Goal: Transaction & Acquisition: Purchase product/service

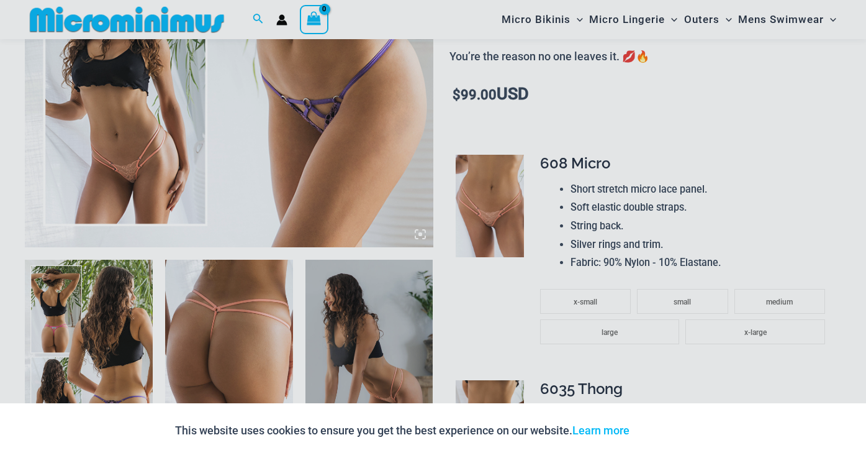
scroll to position [641, 0]
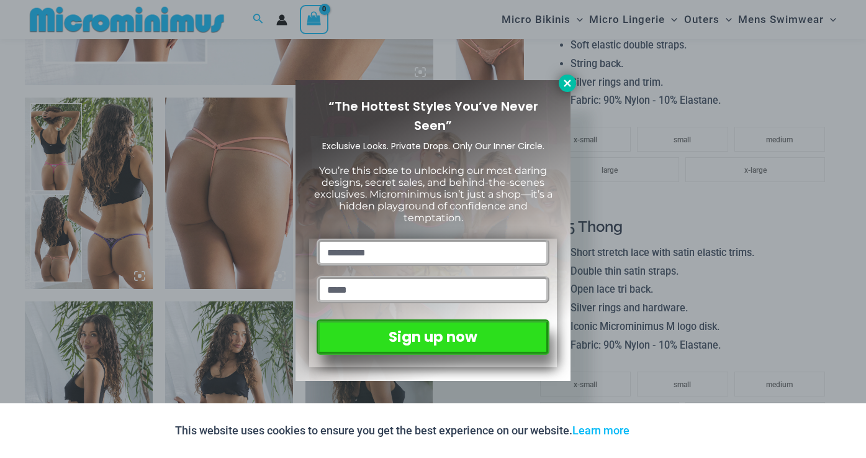
click at [565, 84] on icon at bounding box center [567, 83] width 11 height 11
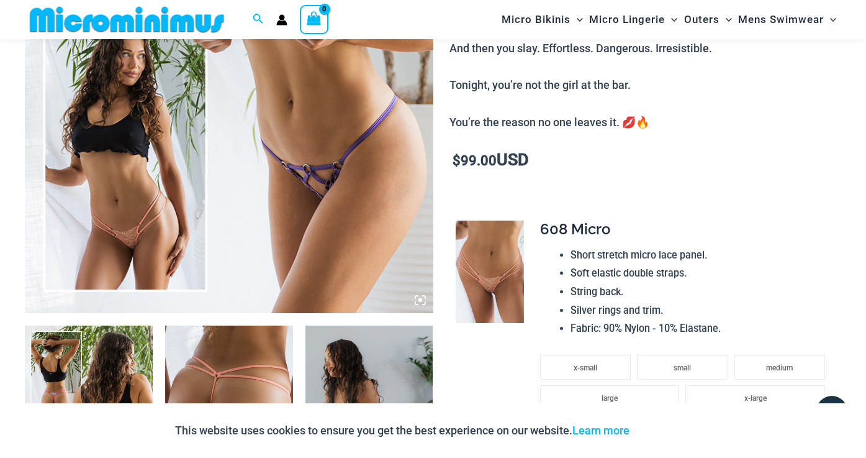
scroll to position [414, 0]
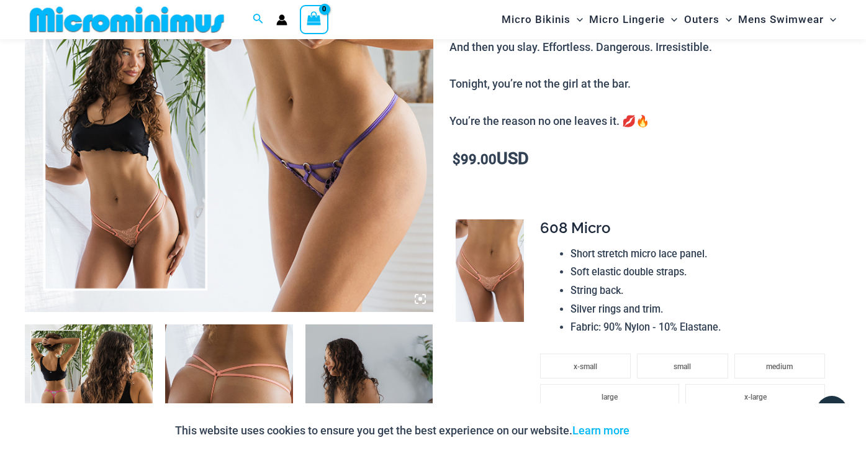
click at [303, 223] on img at bounding box center [229, 5] width 409 height 612
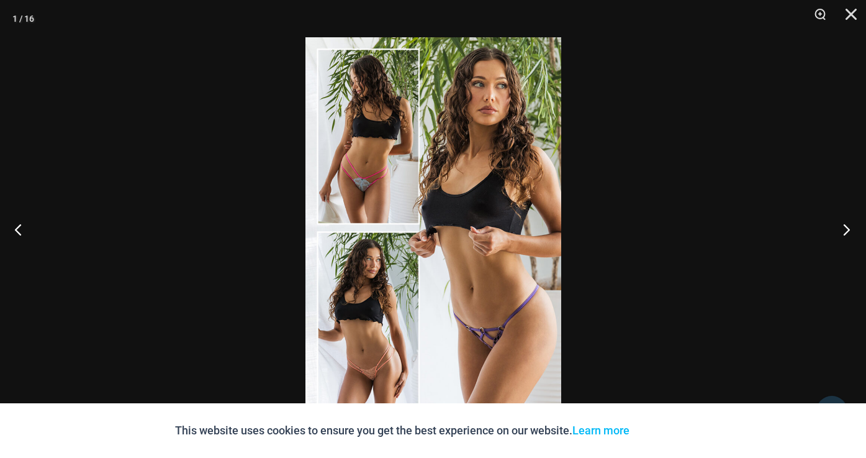
click at [849, 224] on button "Next" at bounding box center [843, 229] width 47 height 62
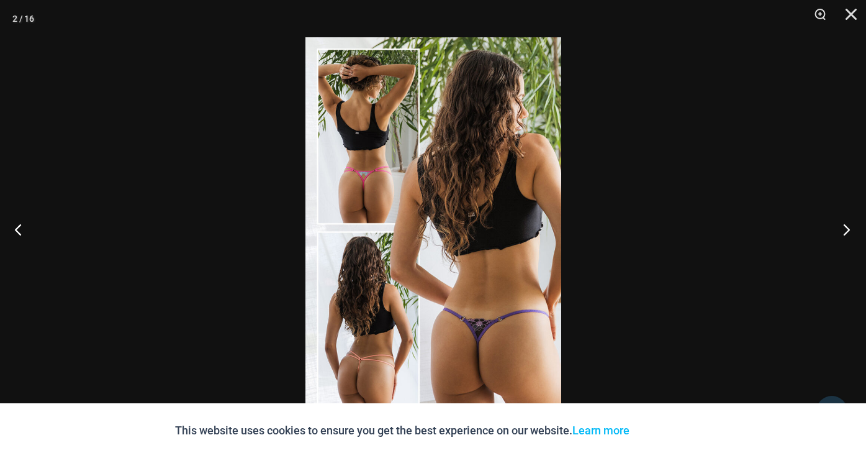
click at [849, 224] on button "Next" at bounding box center [843, 229] width 47 height 62
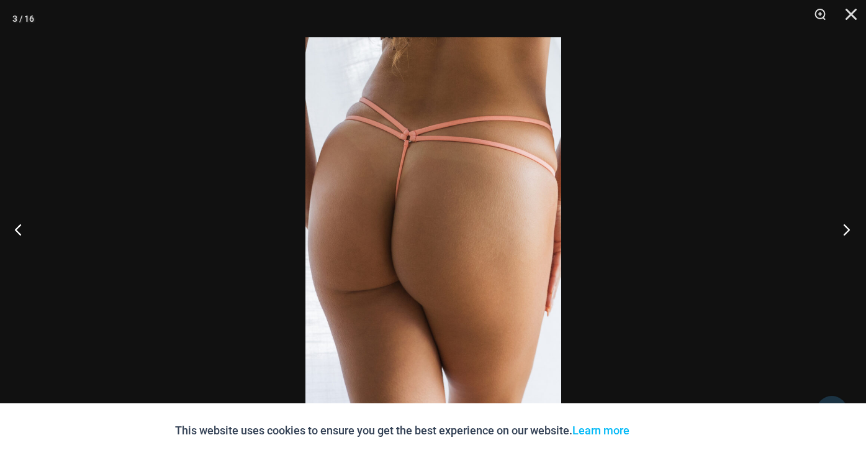
click at [849, 224] on button "Next" at bounding box center [843, 229] width 47 height 62
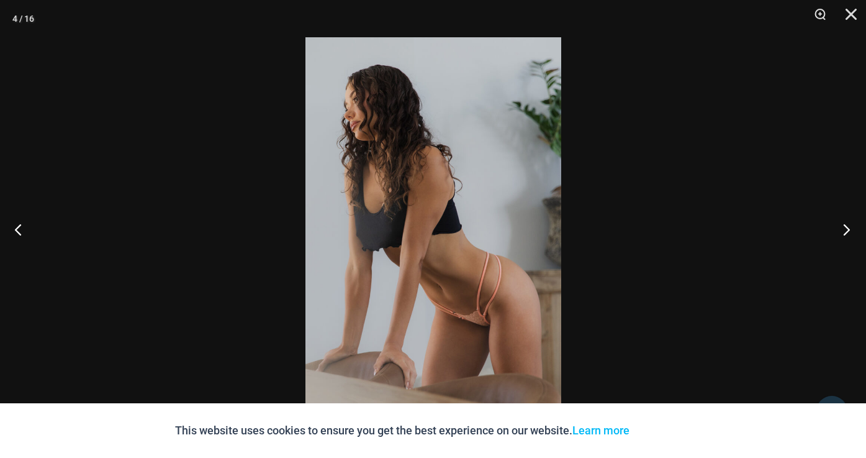
click at [849, 224] on button "Next" at bounding box center [843, 229] width 47 height 62
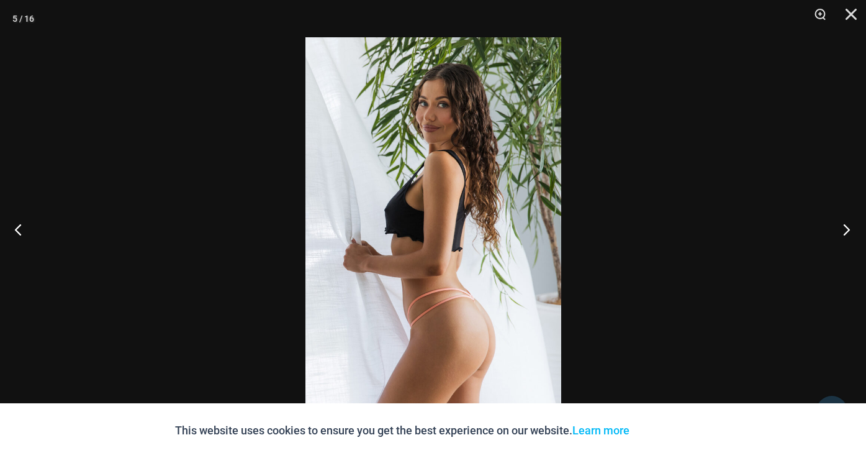
click at [849, 224] on button "Next" at bounding box center [843, 229] width 47 height 62
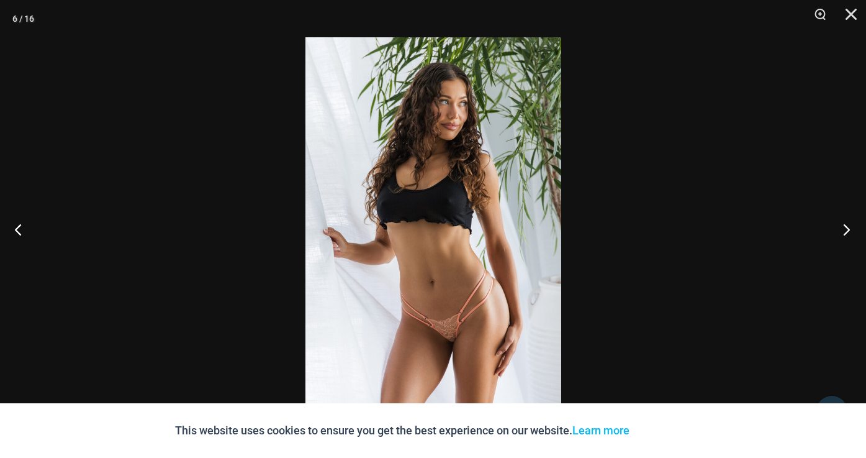
click at [849, 224] on button "Next" at bounding box center [843, 229] width 47 height 62
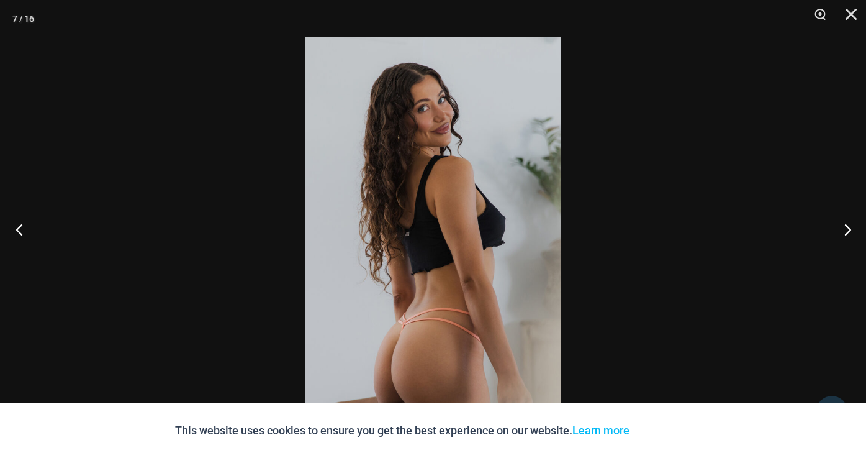
click at [20, 224] on button "Previous" at bounding box center [23, 229] width 47 height 62
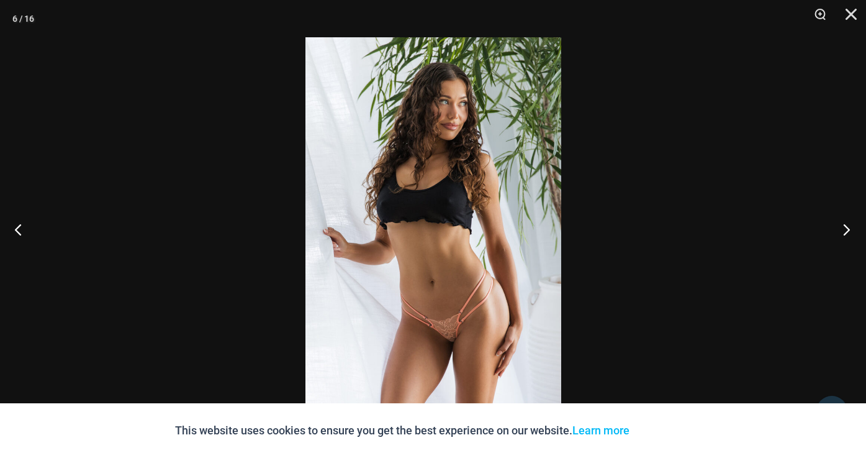
click at [846, 225] on button "Next" at bounding box center [843, 229] width 47 height 62
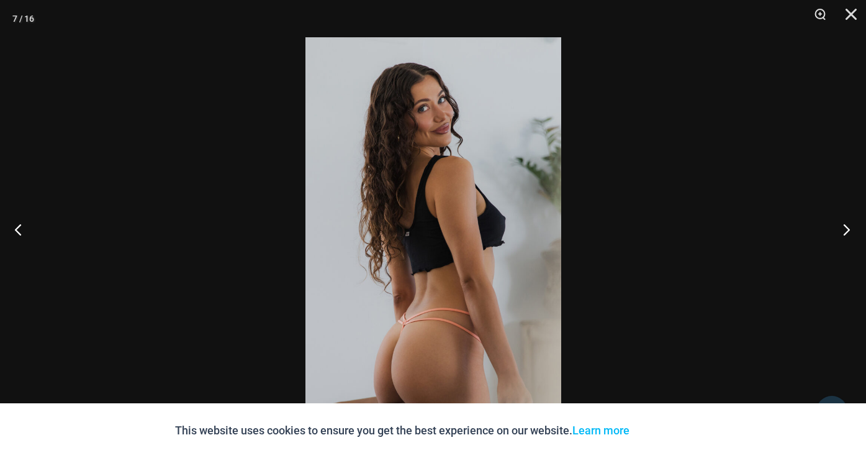
click at [846, 225] on button "Next" at bounding box center [843, 229] width 47 height 62
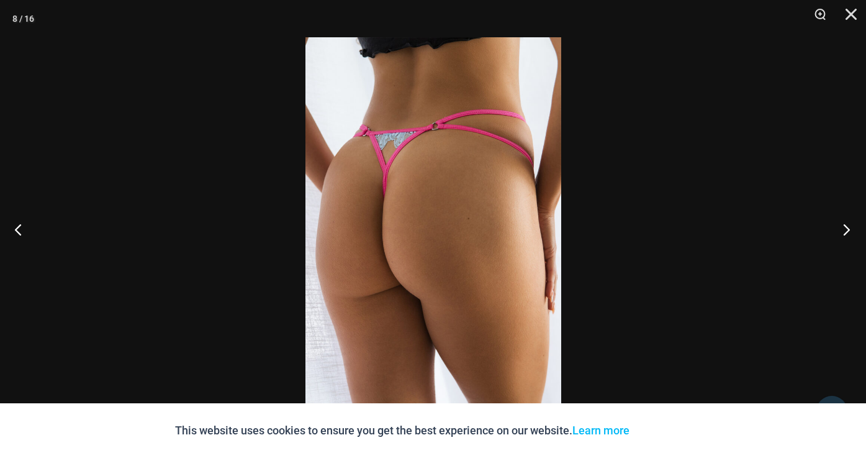
click at [846, 225] on button "Next" at bounding box center [843, 229] width 47 height 62
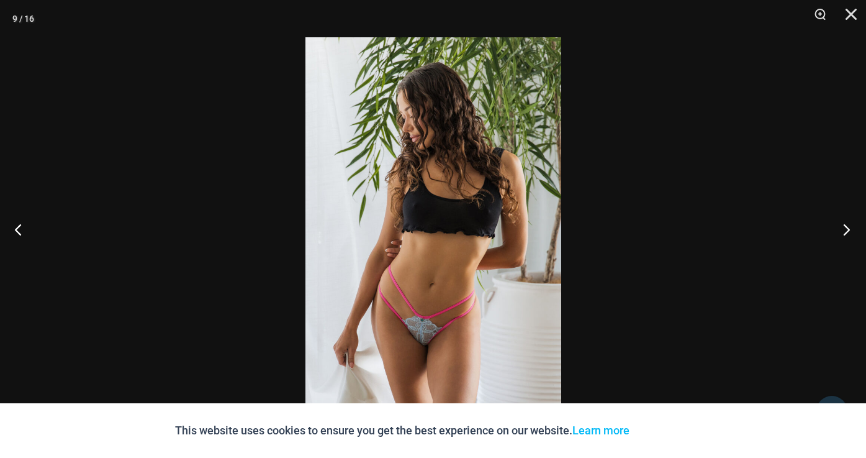
click at [844, 222] on button "Next" at bounding box center [843, 229] width 47 height 62
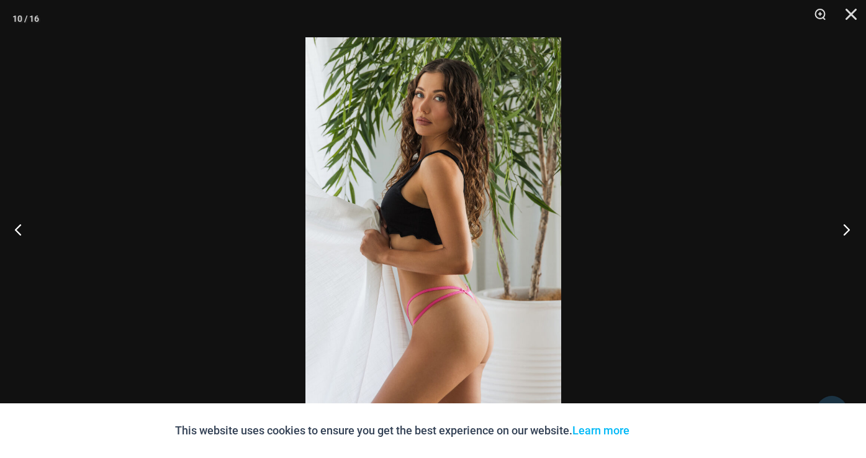
click at [844, 222] on button "Next" at bounding box center [843, 229] width 47 height 62
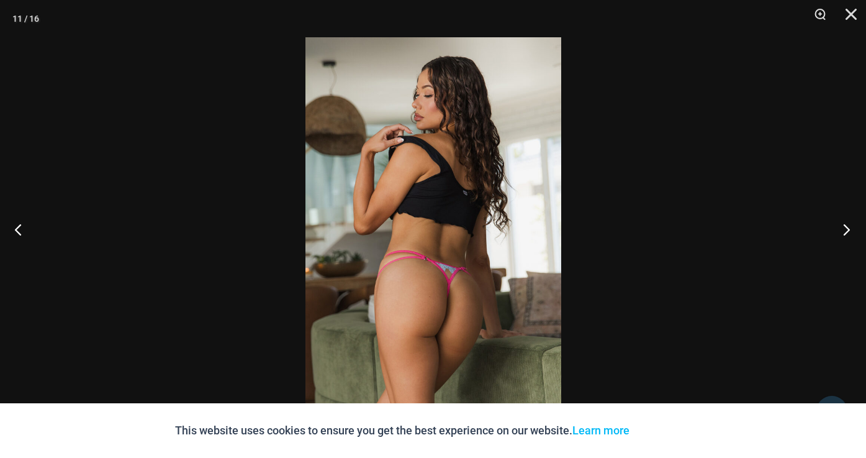
click at [843, 228] on button "Next" at bounding box center [843, 229] width 47 height 62
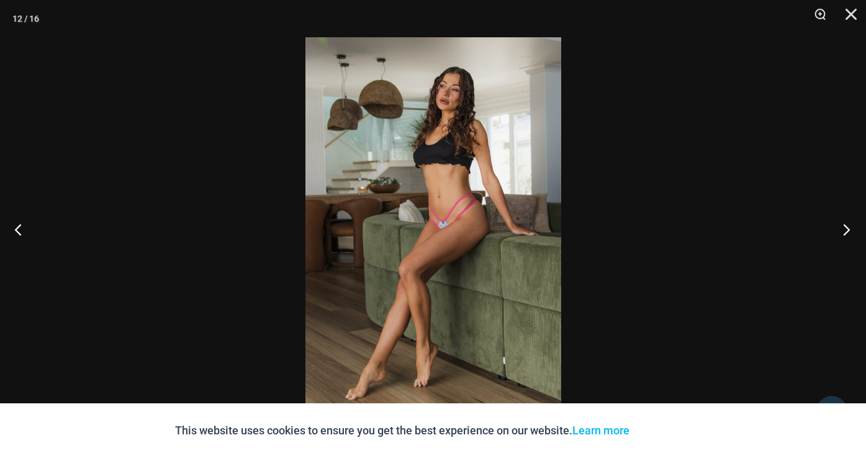
click at [843, 228] on button "Next" at bounding box center [843, 229] width 47 height 62
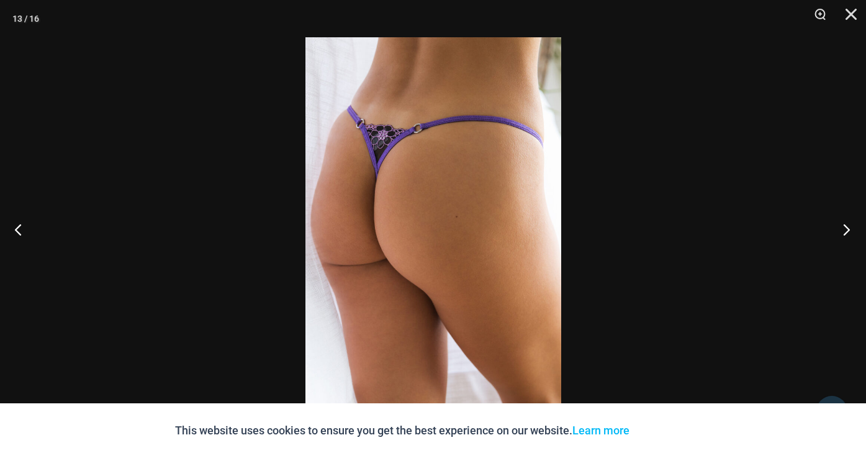
click at [849, 226] on button "Next" at bounding box center [843, 229] width 47 height 62
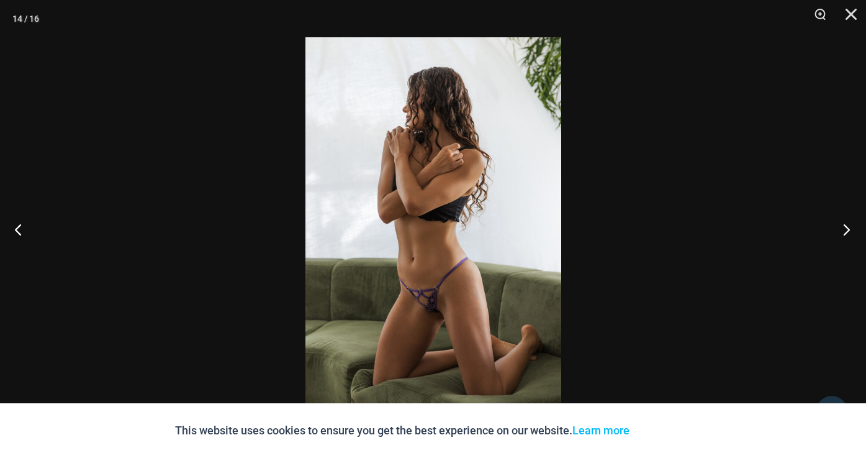
click at [843, 230] on button "Next" at bounding box center [843, 229] width 47 height 62
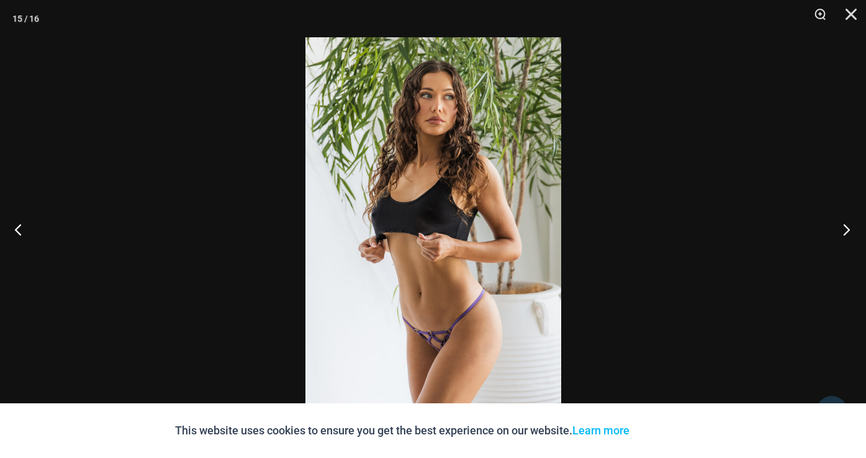
click at [843, 230] on button "Next" at bounding box center [843, 229] width 47 height 62
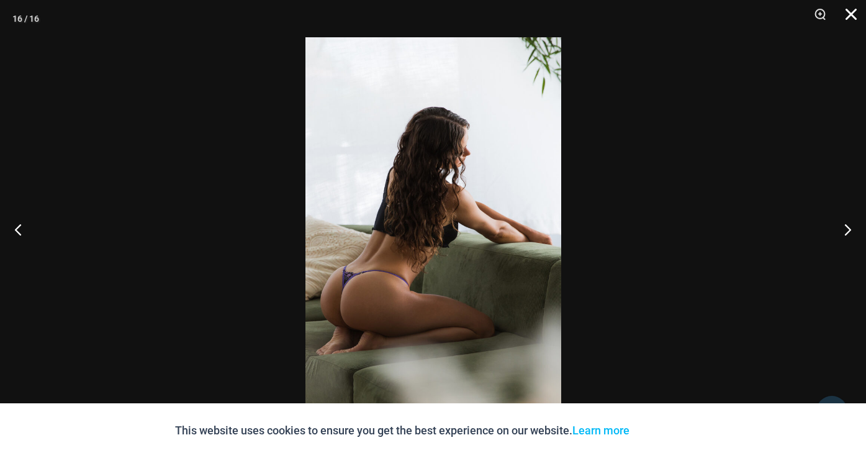
click at [849, 11] on button "Close" at bounding box center [846, 18] width 31 height 37
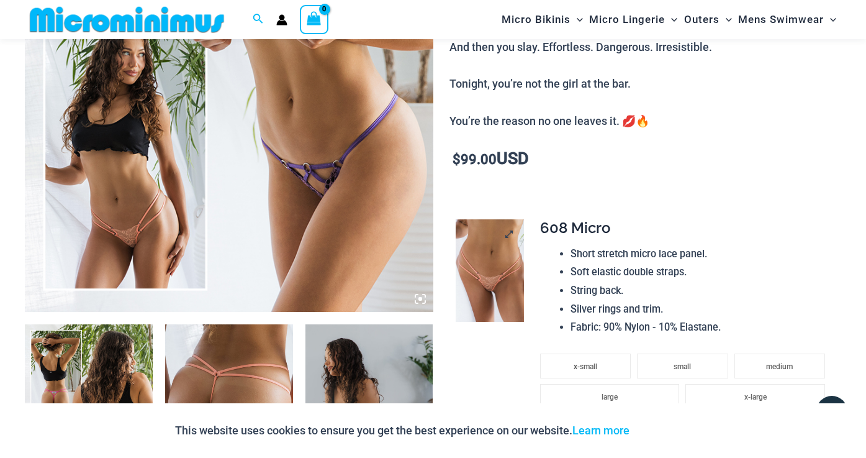
click at [493, 248] on img at bounding box center [490, 270] width 68 height 102
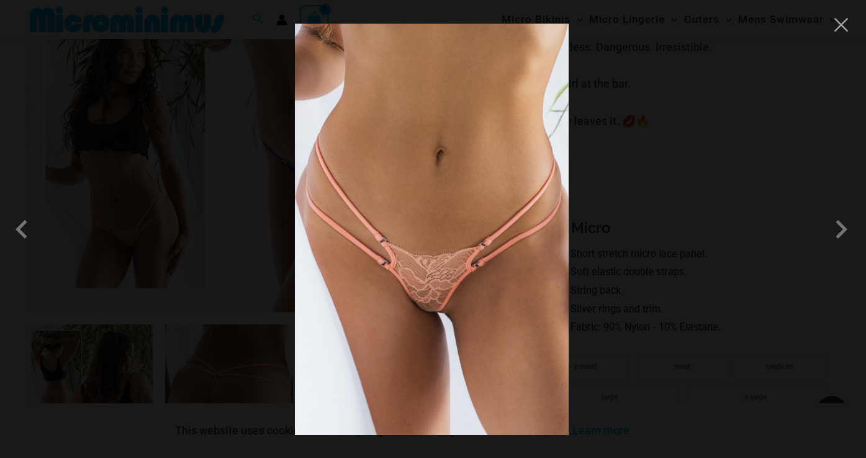
click at [464, 274] on img at bounding box center [432, 229] width 274 height 411
click at [843, 25] on button "Close" at bounding box center [841, 25] width 19 height 19
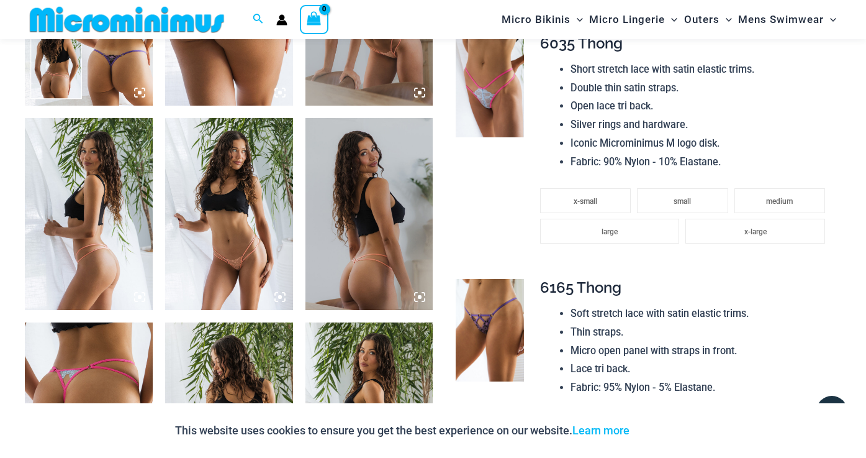
scroll to position [850, 0]
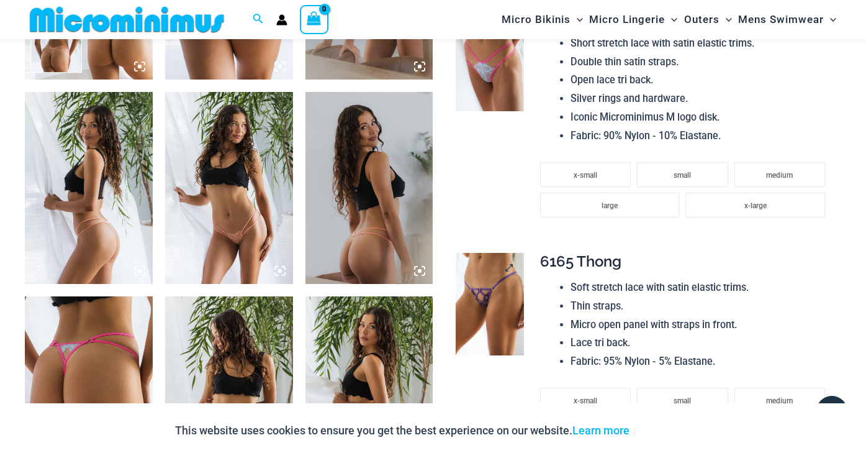
click at [481, 279] on img at bounding box center [490, 304] width 68 height 102
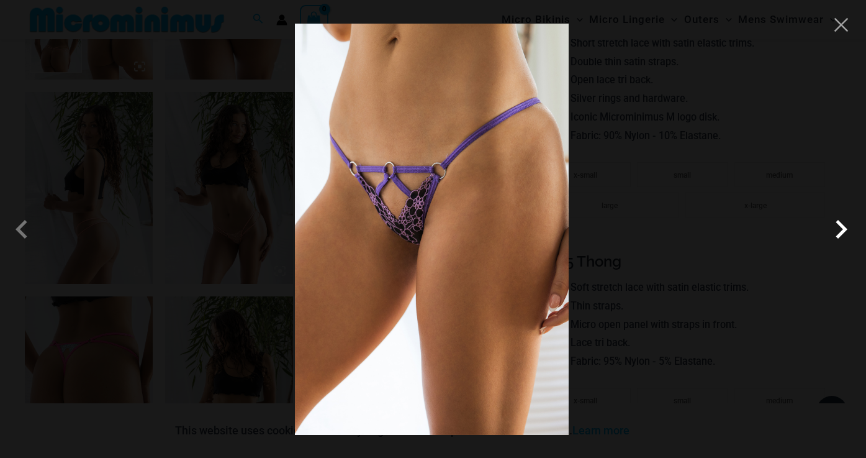
click at [842, 219] on span at bounding box center [841, 228] width 37 height 37
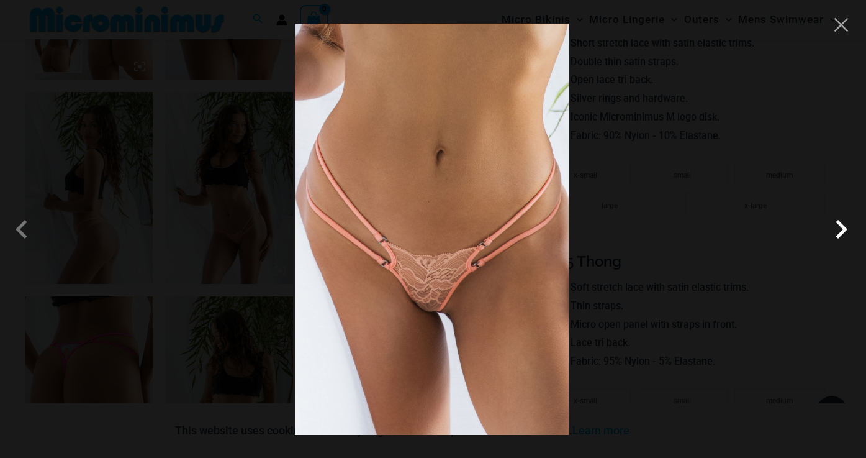
click at [842, 219] on span at bounding box center [841, 228] width 37 height 37
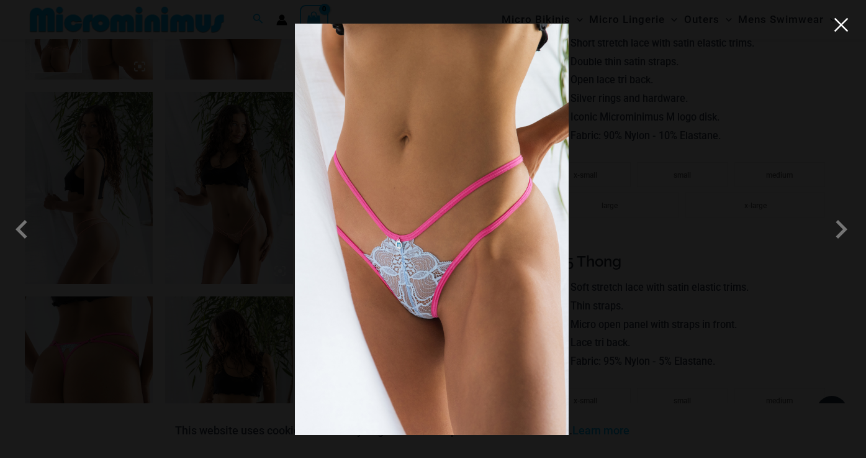
click at [843, 27] on button "Close" at bounding box center [841, 25] width 19 height 19
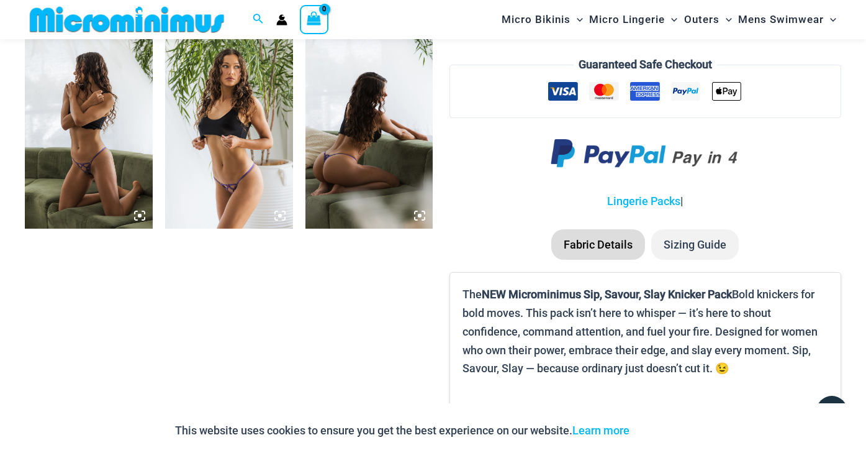
scroll to position [1177, 0]
